Goal: Navigation & Orientation: Find specific page/section

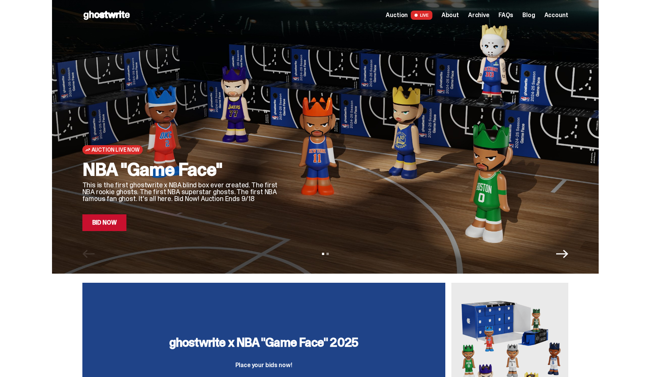
click at [113, 224] on link "Bid Now" at bounding box center [104, 222] width 44 height 17
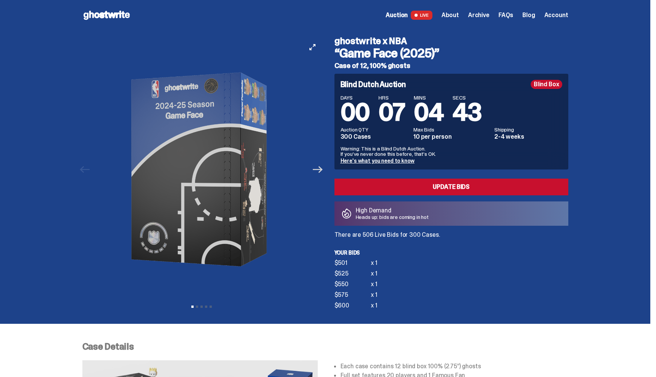
click at [317, 168] on icon "Next" at bounding box center [318, 169] width 10 height 10
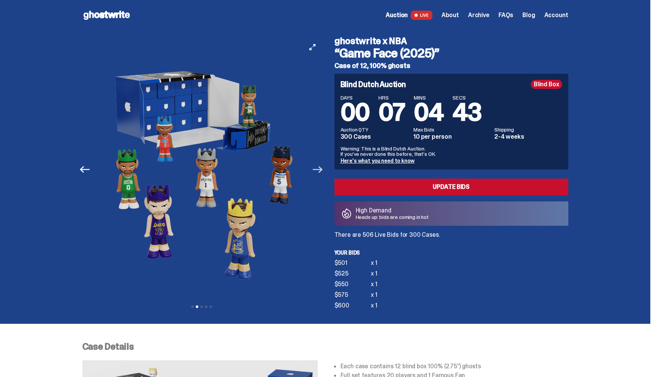
click at [317, 167] on icon "Next" at bounding box center [318, 169] width 10 height 10
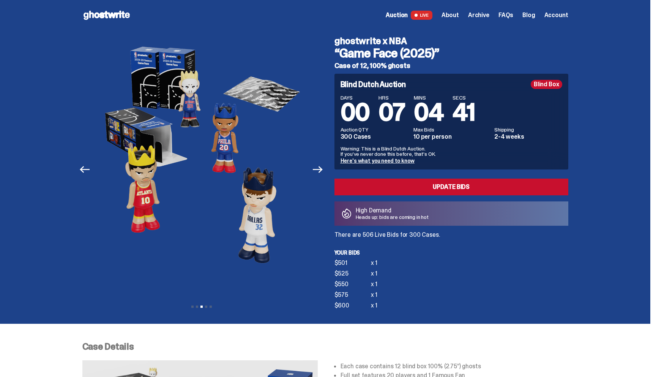
click at [481, 16] on span "Archive" at bounding box center [478, 15] width 21 height 6
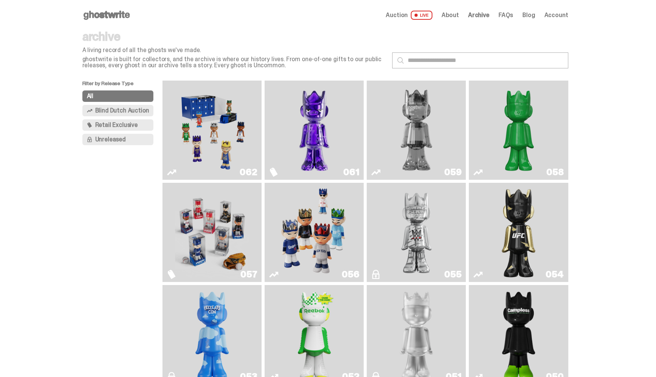
click at [219, 137] on img "Game Face (2025)" at bounding box center [212, 130] width 74 height 93
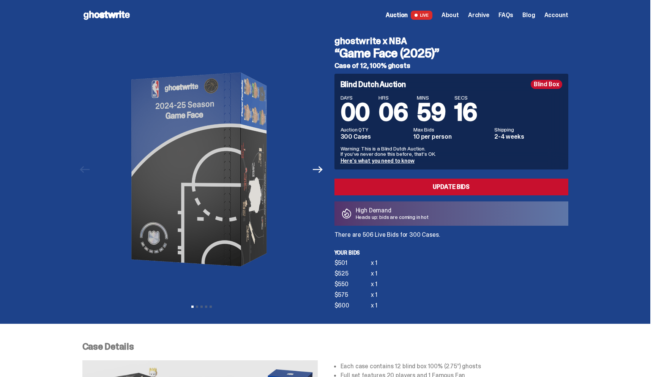
click at [99, 15] on icon at bounding box center [106, 15] width 49 height 12
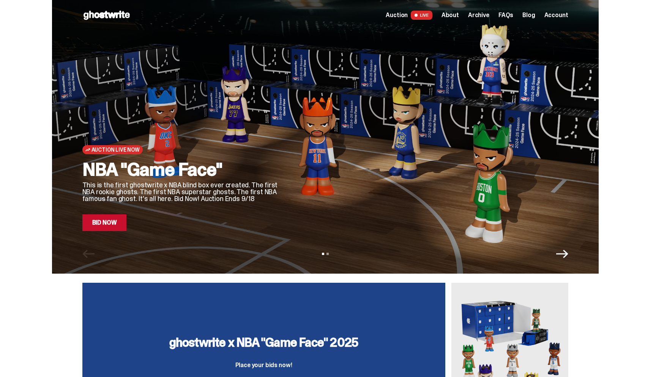
click at [107, 221] on link "Bid Now" at bounding box center [104, 222] width 44 height 17
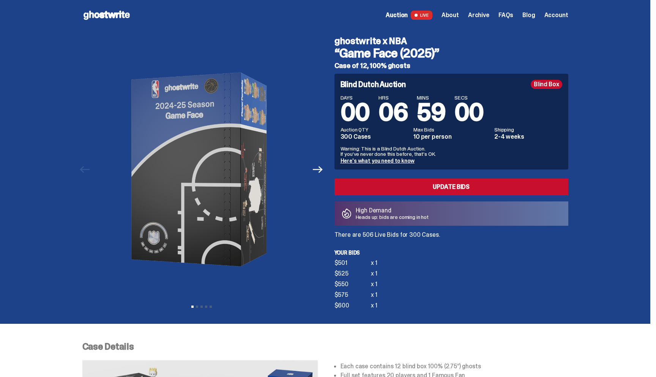
click at [366, 218] on p "Heads up: bids are coming in hot" at bounding box center [392, 216] width 73 height 5
click at [481, 14] on span "Archive" at bounding box center [478, 15] width 21 height 6
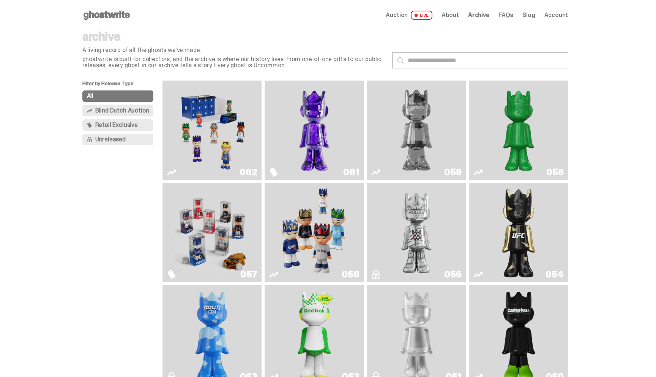
click at [511, 135] on img "Schrödinger's ghost: Sunday Green" at bounding box center [518, 130] width 74 height 93
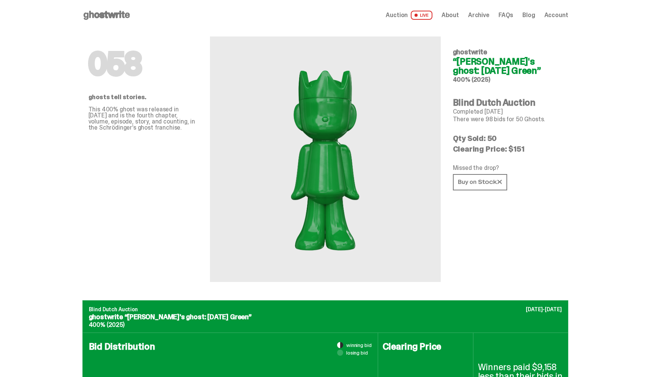
click at [406, 16] on span "Auction" at bounding box center [397, 15] width 22 height 6
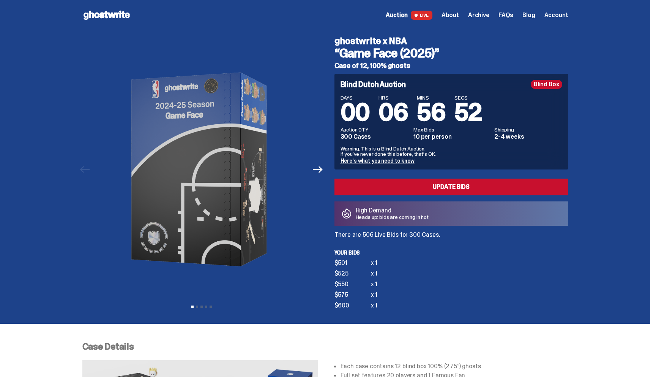
click at [484, 17] on span "Archive" at bounding box center [478, 15] width 21 height 6
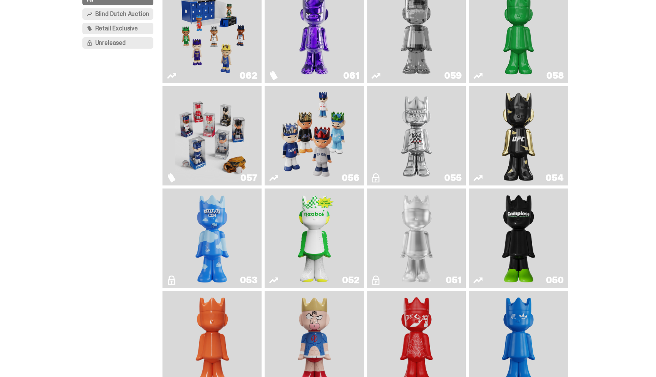
scroll to position [98, 0]
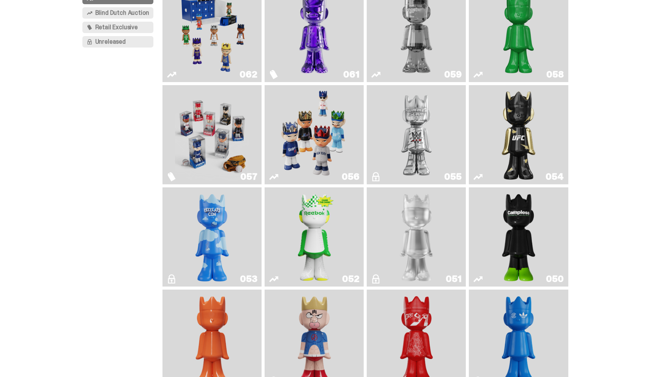
click at [327, 134] on img "Game Face (2025)" at bounding box center [314, 134] width 74 height 93
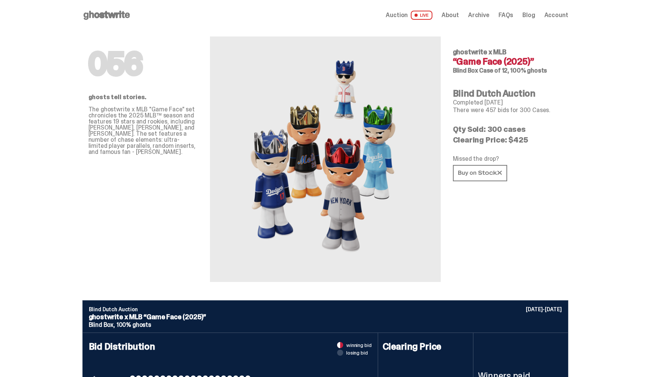
click at [478, 15] on span "Archive" at bounding box center [478, 15] width 21 height 6
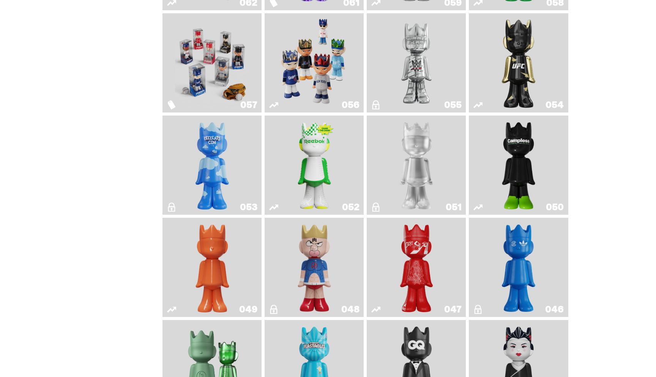
scroll to position [167, 0]
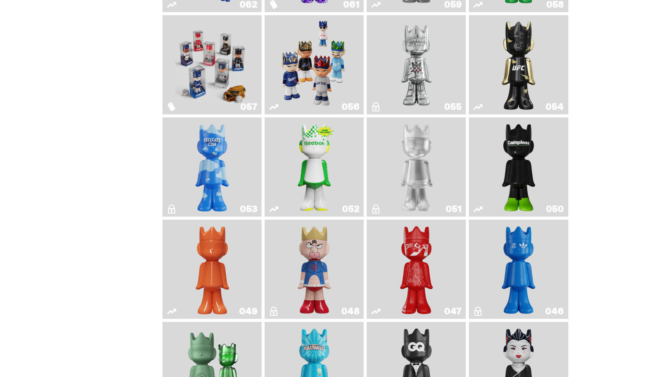
click at [507, 58] on img "Ruby" at bounding box center [518, 64] width 40 height 93
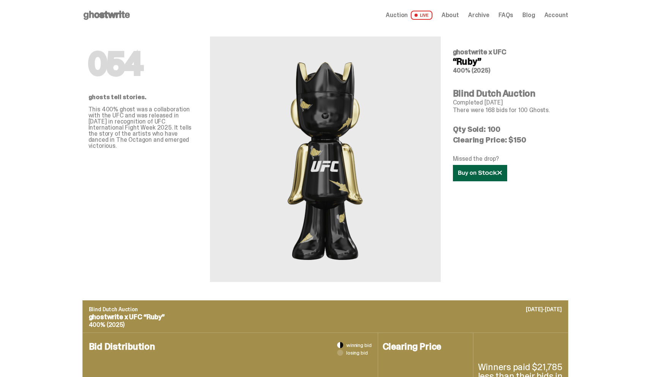
click at [473, 174] on icon at bounding box center [480, 173] width 44 height 6
